Goal: Task Accomplishment & Management: Use online tool/utility

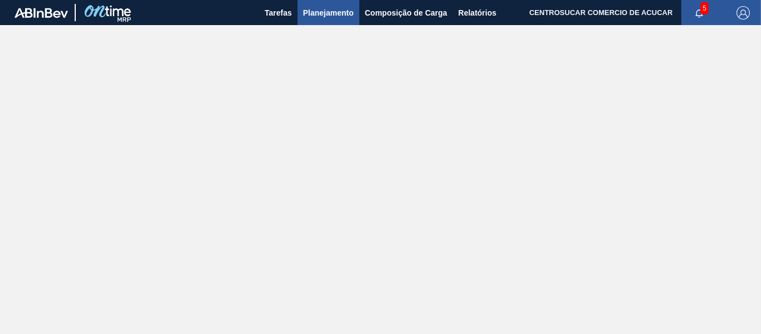
click at [340, 11] on span "Planejamento" at bounding box center [328, 12] width 51 height 13
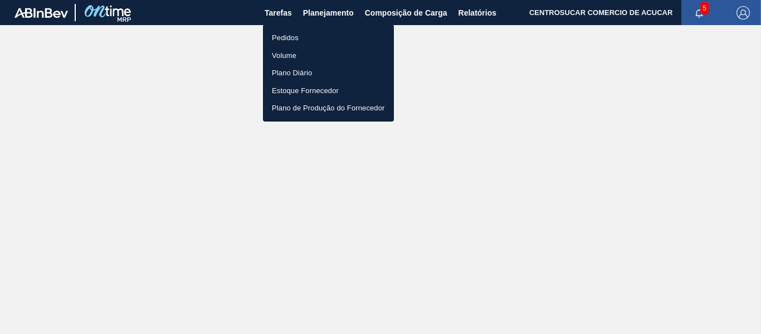
click at [309, 45] on li "Pedidos" at bounding box center [328, 38] width 131 height 18
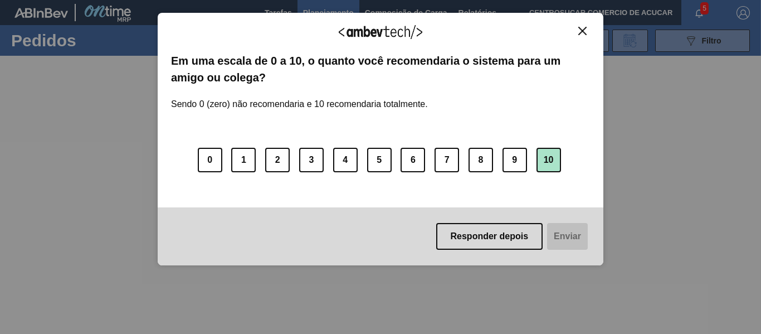
click at [547, 148] on button "10" at bounding box center [548, 160] width 24 height 24
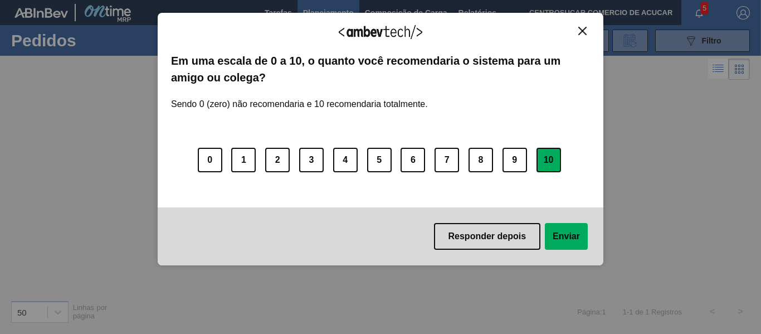
click at [576, 245] on button "Enviar" at bounding box center [566, 236] width 43 height 27
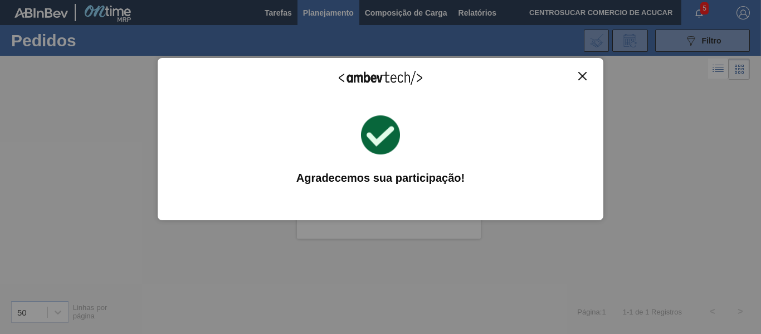
click at [581, 76] on img "Close" at bounding box center [582, 76] width 8 height 8
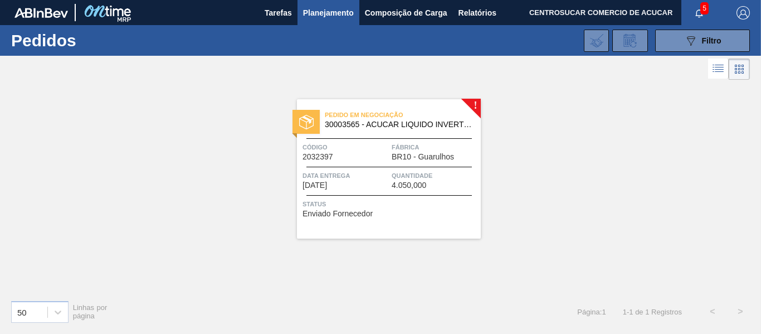
click at [388, 182] on div "Data entrega [DATE]" at bounding box center [345, 179] width 86 height 19
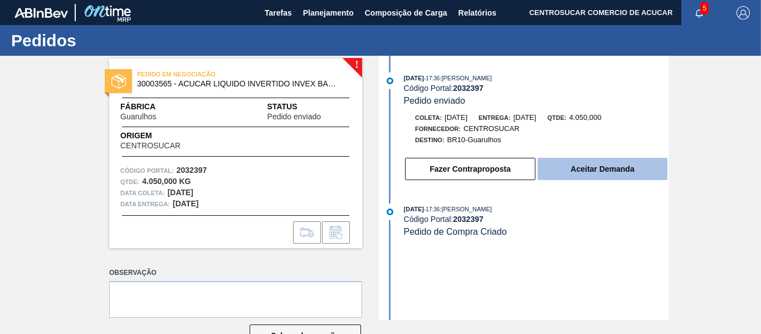
click at [605, 166] on button "Aceitar Demanda" at bounding box center [602, 169] width 130 height 22
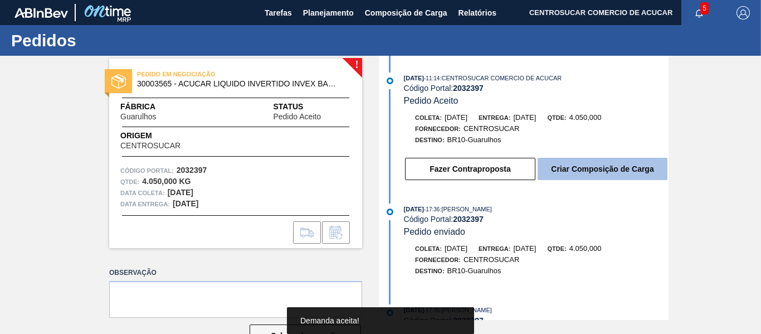
click at [605, 168] on button "Criar Composição de Carga" at bounding box center [602, 169] width 130 height 22
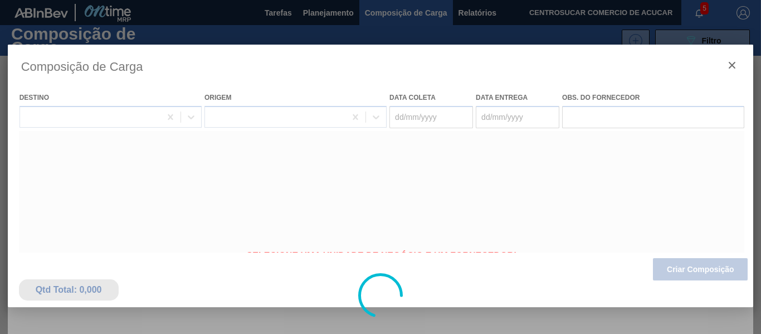
type coleta "[DATE]"
type entrega "[DATE]"
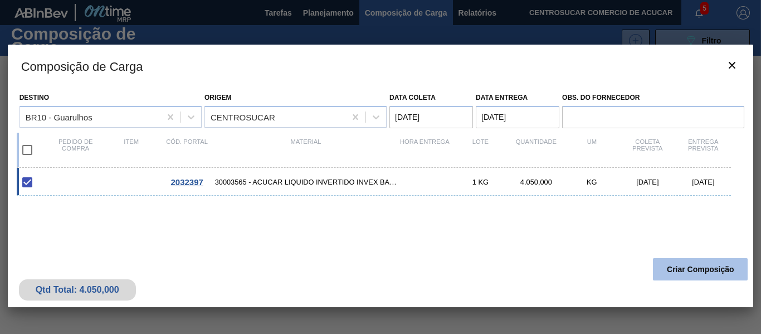
click at [689, 272] on button "Criar Composição" at bounding box center [700, 269] width 95 height 22
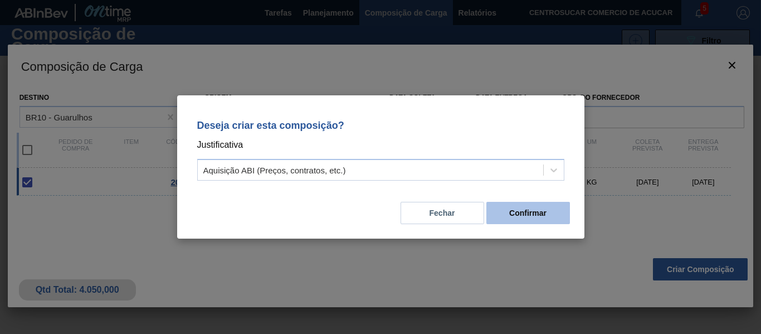
click at [550, 208] on button "Confirmar" at bounding box center [528, 213] width 84 height 22
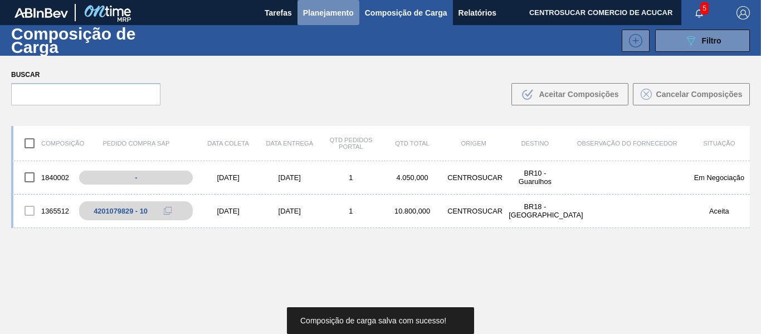
click at [328, 18] on span "Planejamento" at bounding box center [328, 12] width 51 height 13
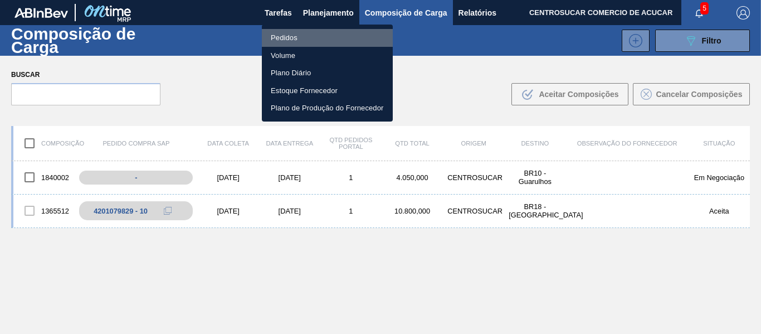
click at [315, 42] on li "Pedidos" at bounding box center [327, 38] width 131 height 18
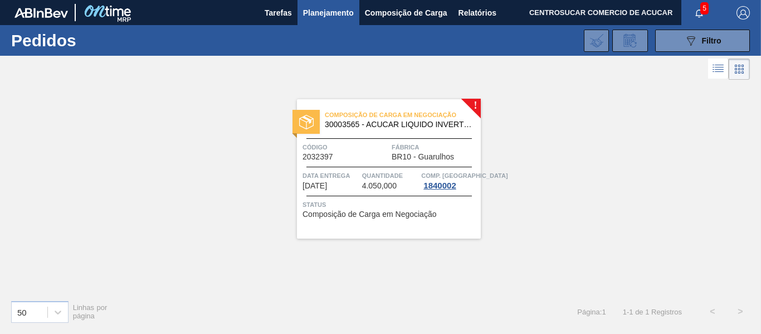
click at [390, 168] on div "Composição de Carga em Negociação 30003565 - ACUCAR LIQUIDO INVERTIDO INVEX BAG…" at bounding box center [389, 168] width 184 height 139
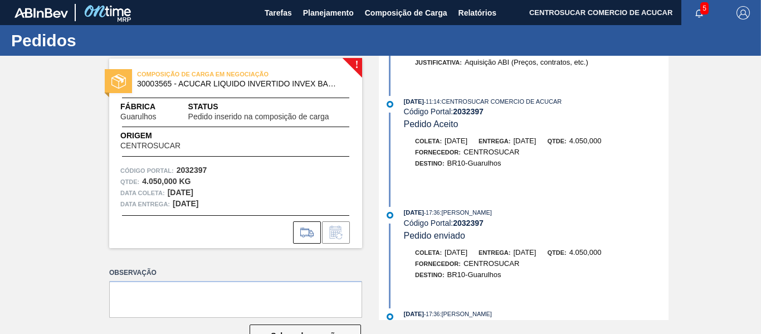
scroll to position [100, 0]
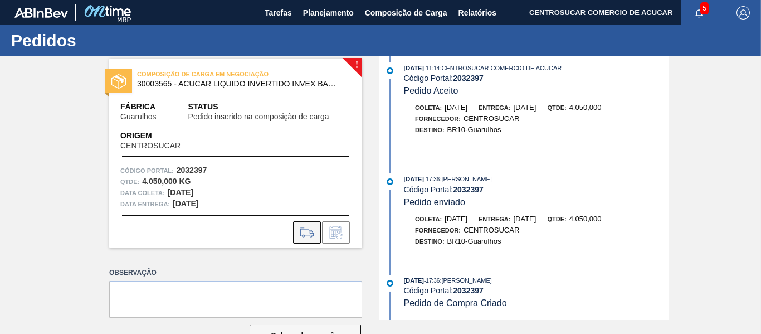
click at [302, 234] on icon at bounding box center [307, 235] width 10 height 3
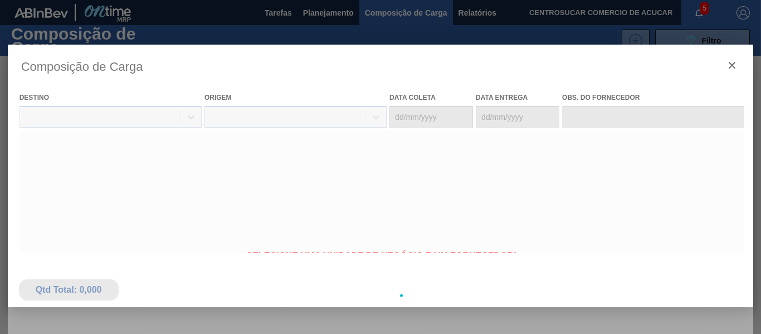
type coleta "[DATE]"
type entrega "[DATE]"
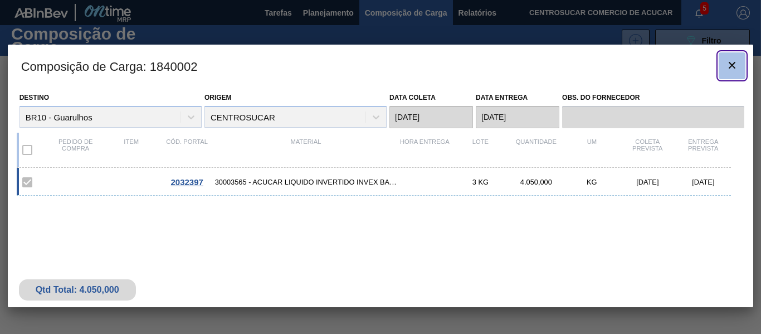
click at [727, 60] on icon "botão de ícone" at bounding box center [731, 64] width 13 height 13
